Goal: Task Accomplishment & Management: Use online tool/utility

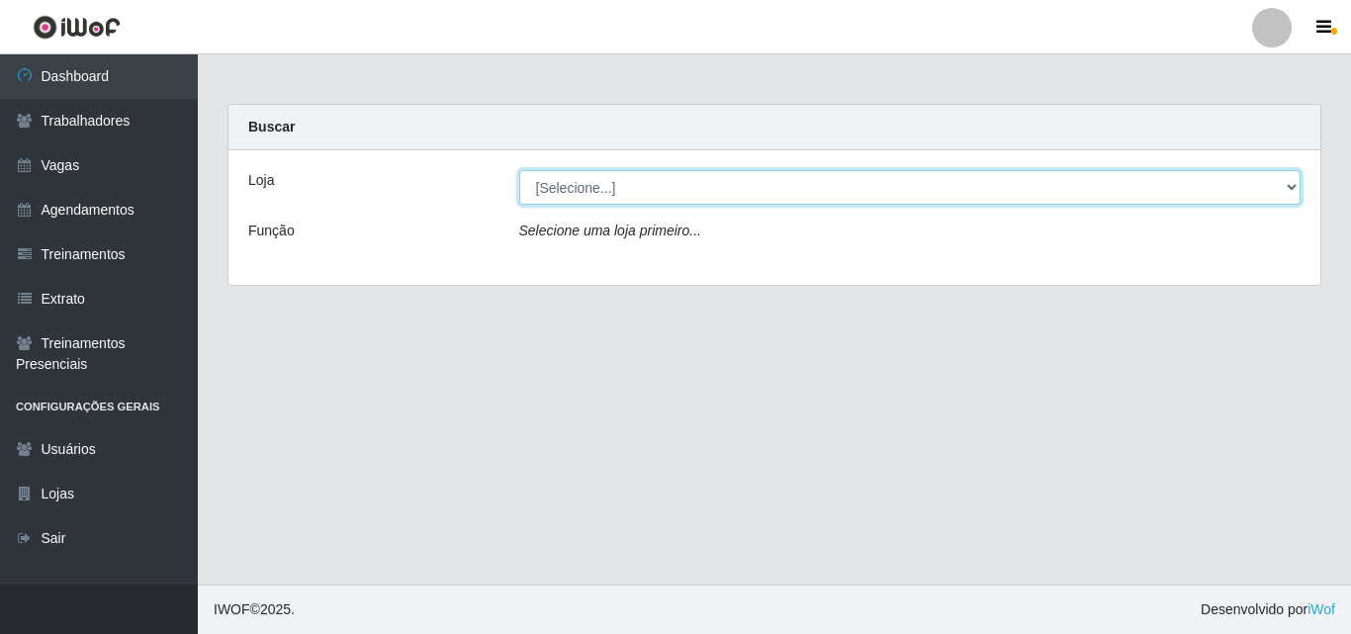
click at [1291, 184] on select "[Selecione...] Castelinho Supermercado" at bounding box center [910, 187] width 782 height 35
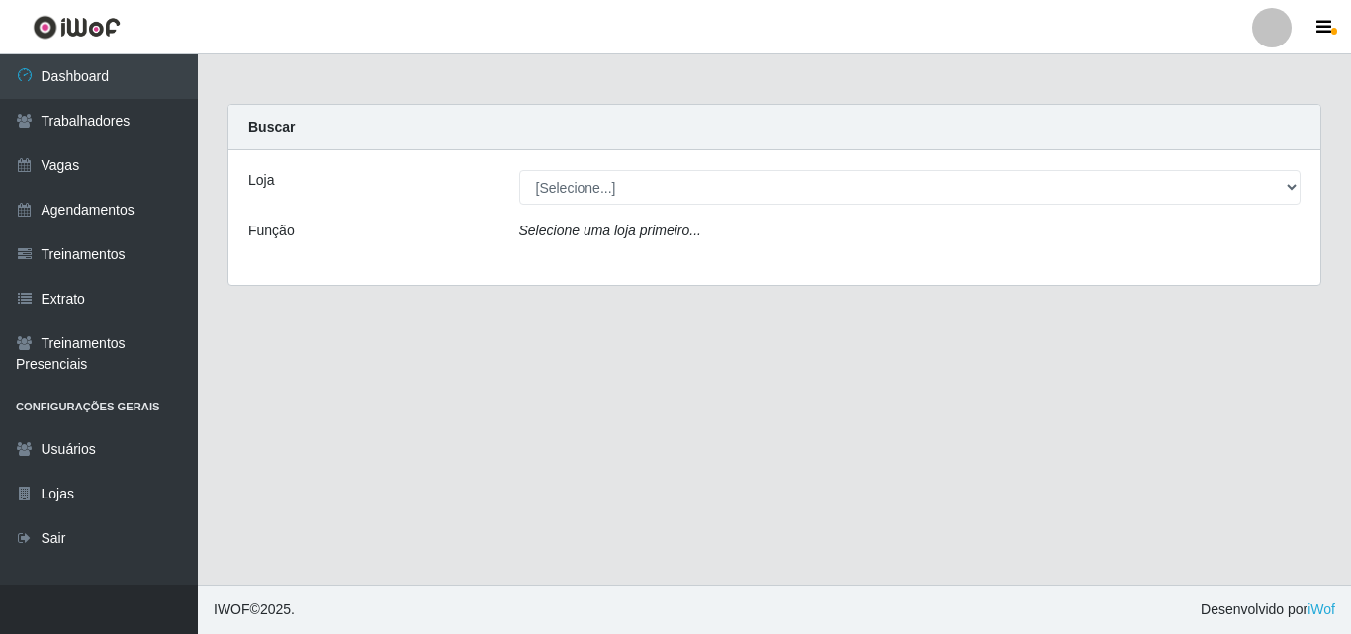
click at [1230, 281] on div "Loja [Selecione...] Castelinho Supermercado Função Selecione uma loja primeiro.…" at bounding box center [774, 217] width 1092 height 134
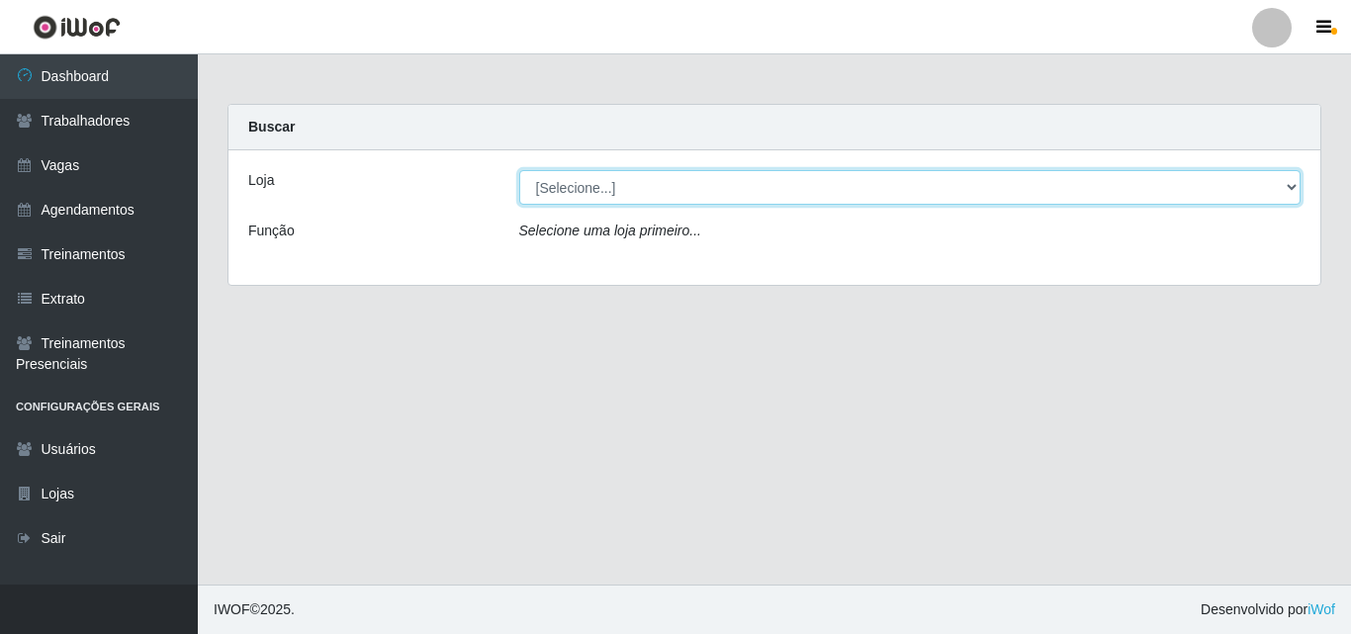
click at [1293, 188] on select "[Selecione...] Castelinho Supermercado" at bounding box center [910, 187] width 782 height 35
select select "377"
click at [519, 170] on select "[Selecione...] Castelinho Supermercado" at bounding box center [910, 187] width 782 height 35
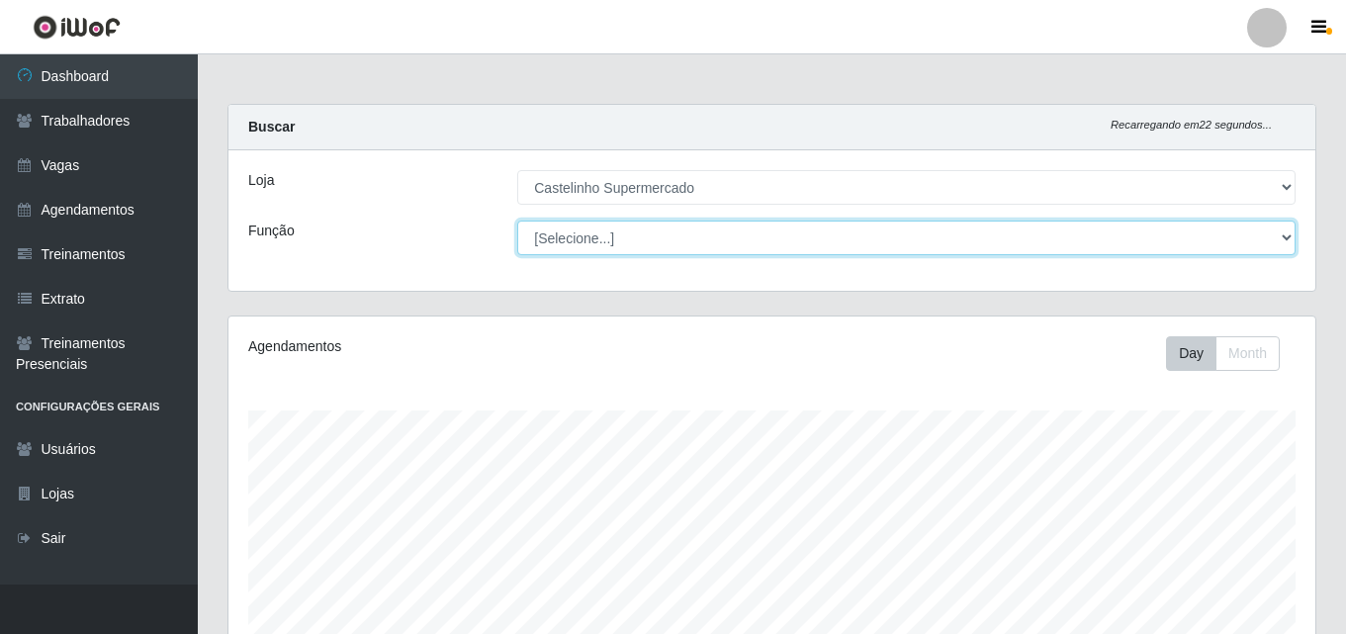
click at [1286, 229] on select "[Selecione...] ASG ASG + ASG ++ Balconista de Açougue Balconista de Açougue + B…" at bounding box center [906, 238] width 778 height 35
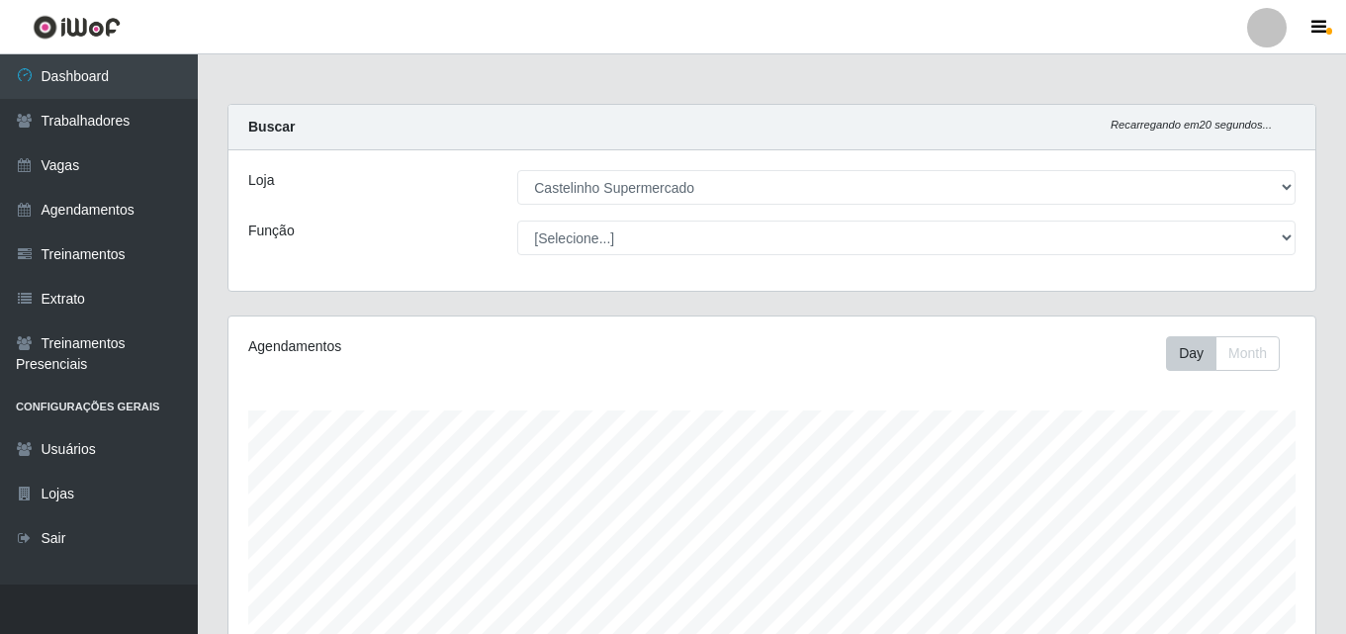
click at [1334, 223] on div "Carregando... Buscar Recarregando em 20 segundos... Loja [Selecione...] Casteli…" at bounding box center [772, 596] width 1148 height 984
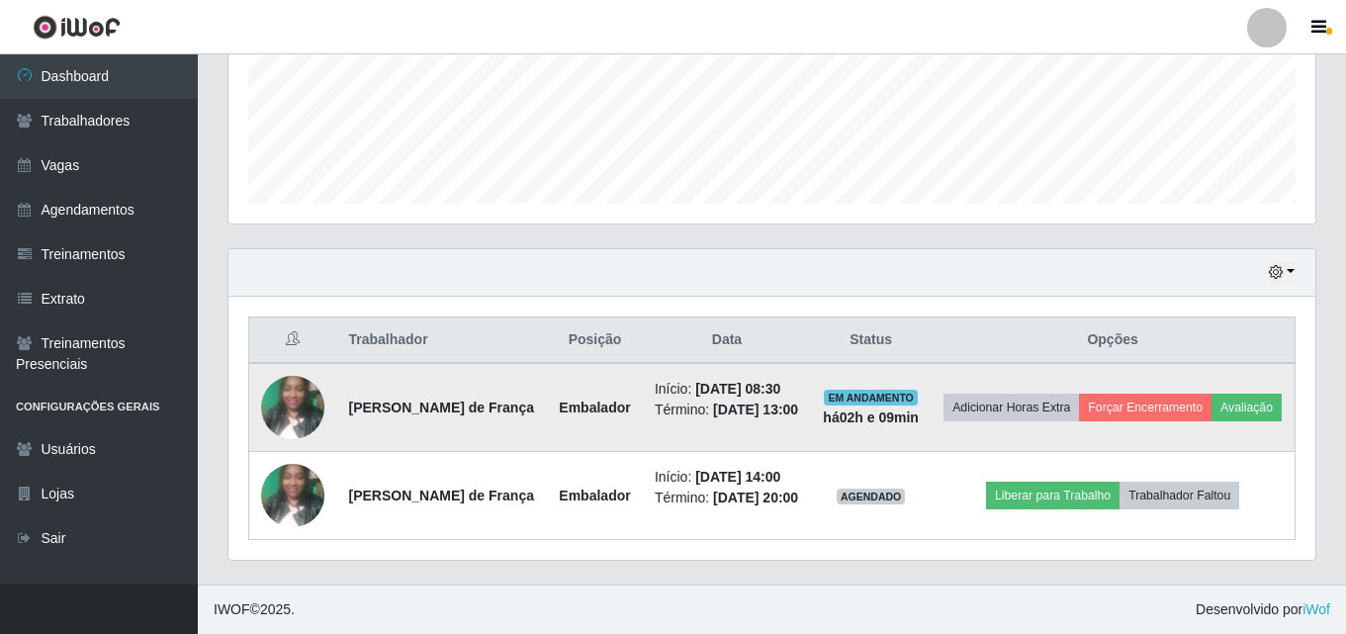
scroll to position [533, 0]
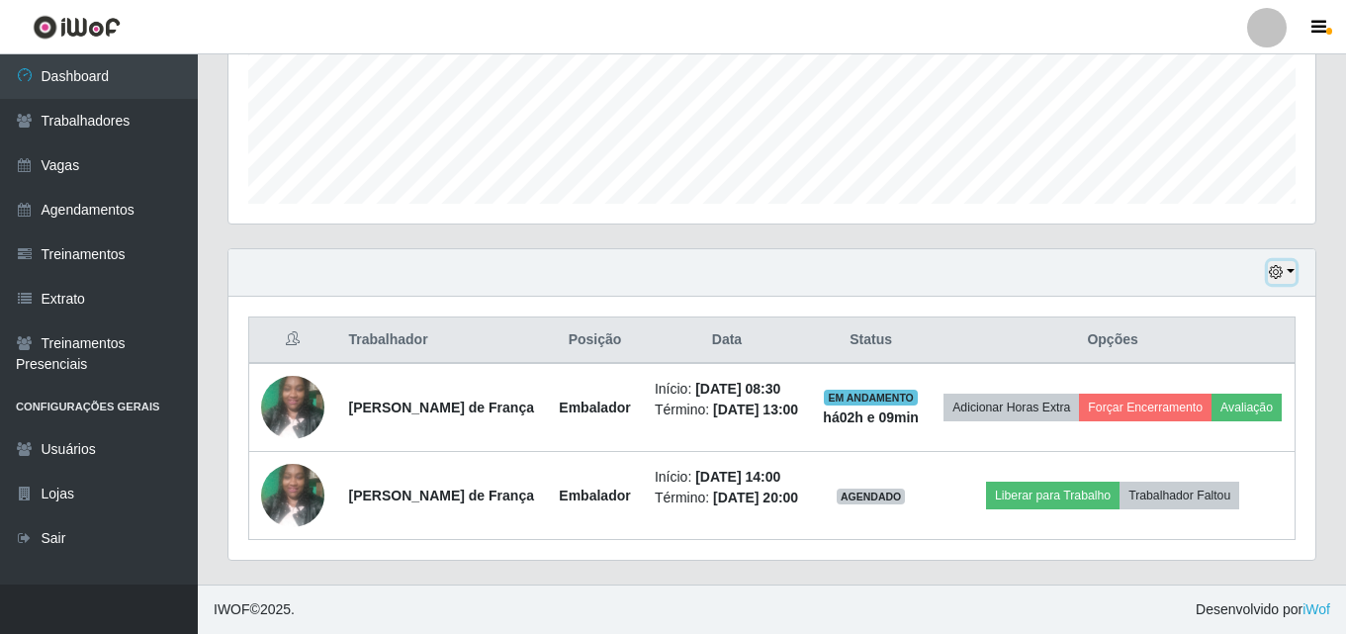
click at [1293, 261] on button "button" at bounding box center [1282, 272] width 28 height 23
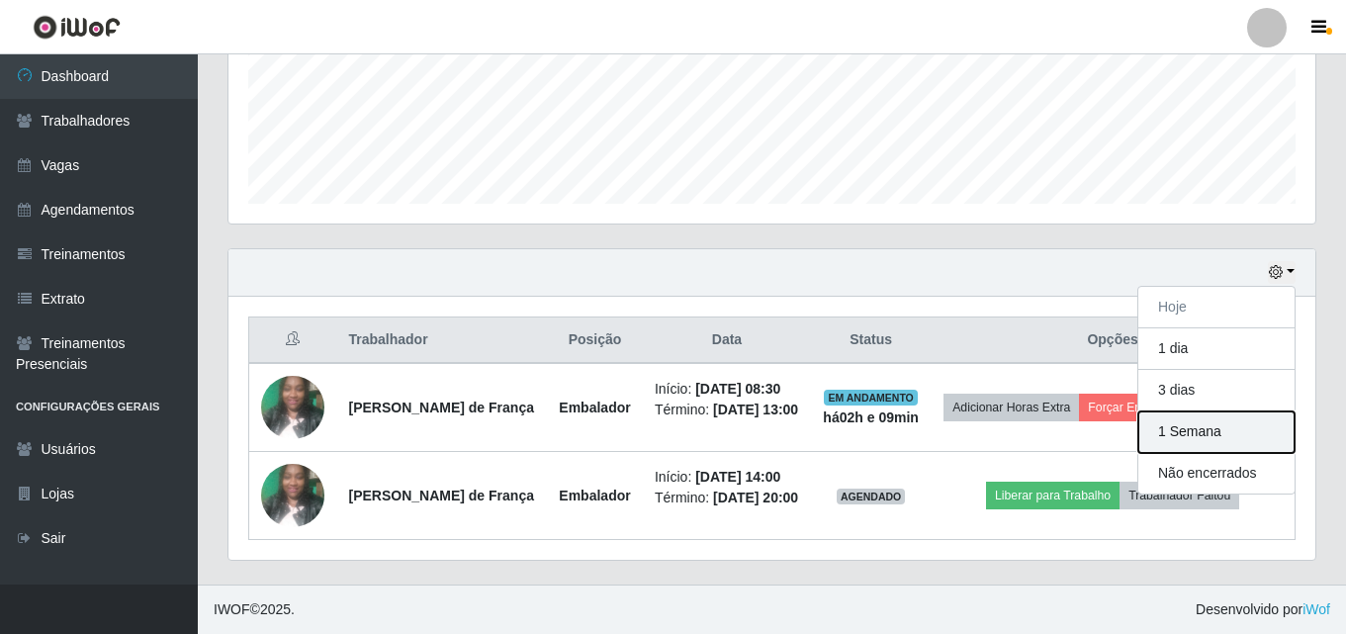
click at [1210, 411] on button "1 Semana" at bounding box center [1216, 432] width 156 height 42
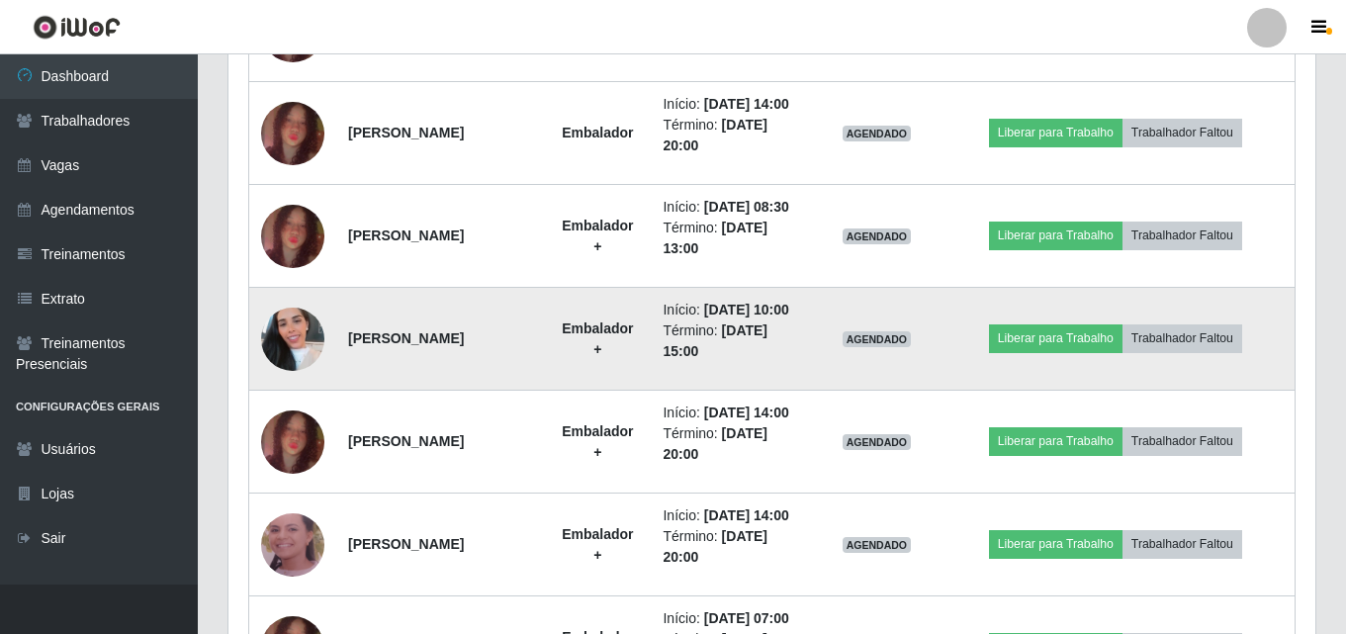
scroll to position [1059, 0]
